Goal: Obtain resource: Obtain resource

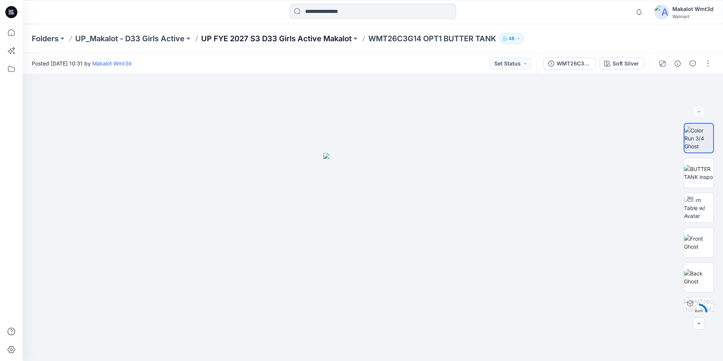
click at [296, 40] on p "UP FYE 2027 S3 D33 Girls Active Makalot" at bounding box center [276, 38] width 150 height 11
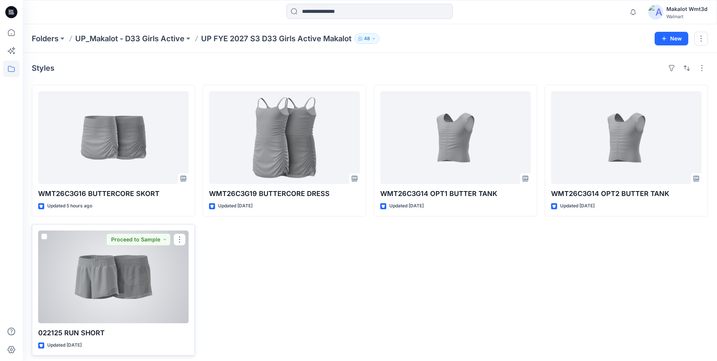
click at [121, 296] on div at bounding box center [113, 276] width 150 height 93
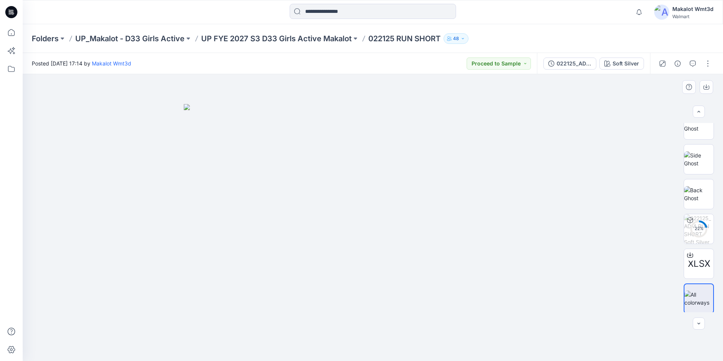
scroll to position [119, 0]
click at [527, 66] on button "Proceed to Sample" at bounding box center [498, 63] width 64 height 12
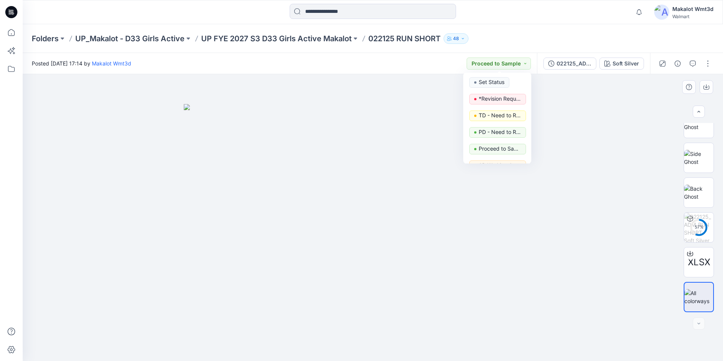
click at [603, 220] on div at bounding box center [373, 217] width 700 height 286
